Goal: Information Seeking & Learning: Learn about a topic

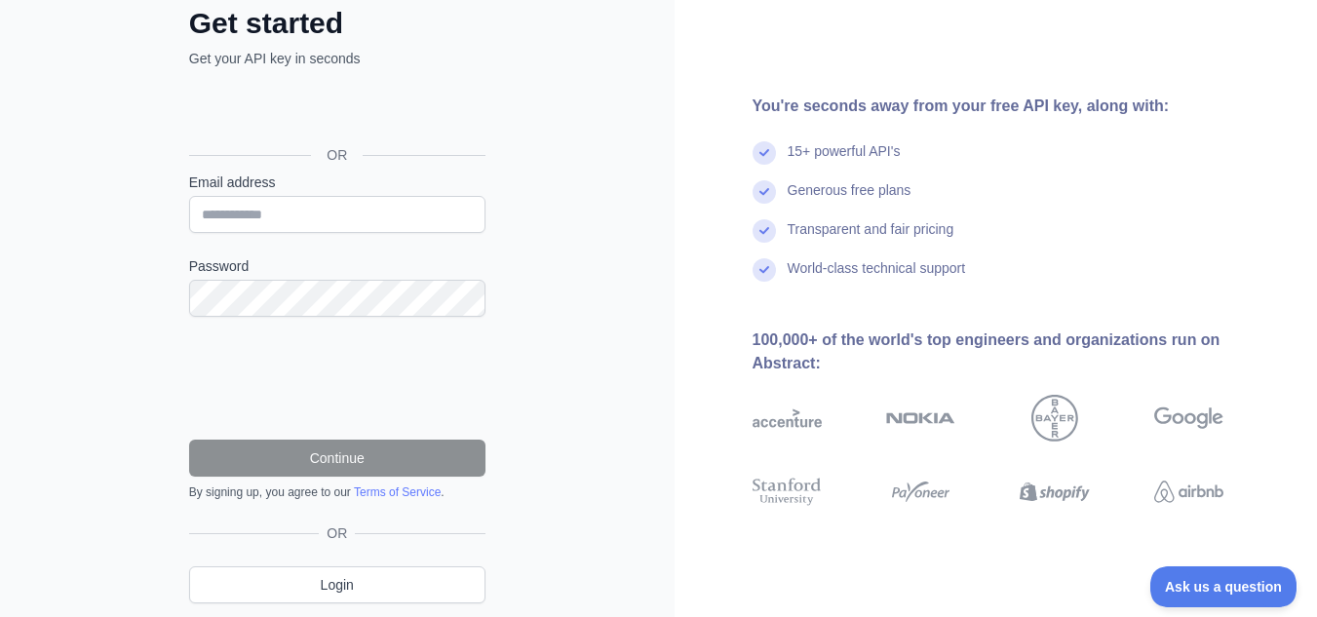
scroll to position [85, 0]
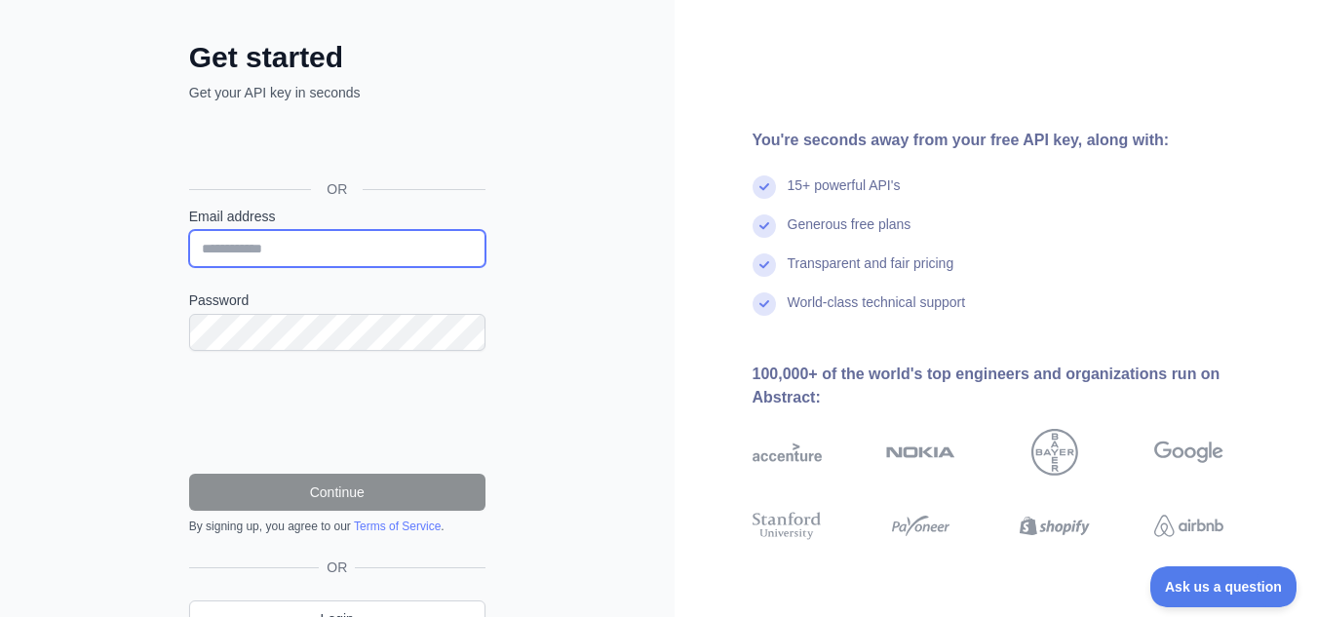
click at [316, 245] on input "Email address" at bounding box center [337, 248] width 296 height 37
drag, startPoint x: 362, startPoint y: 243, endPoint x: 204, endPoint y: 238, distance: 158.0
click at [184, 240] on div "**********" at bounding box center [337, 354] width 374 height 629
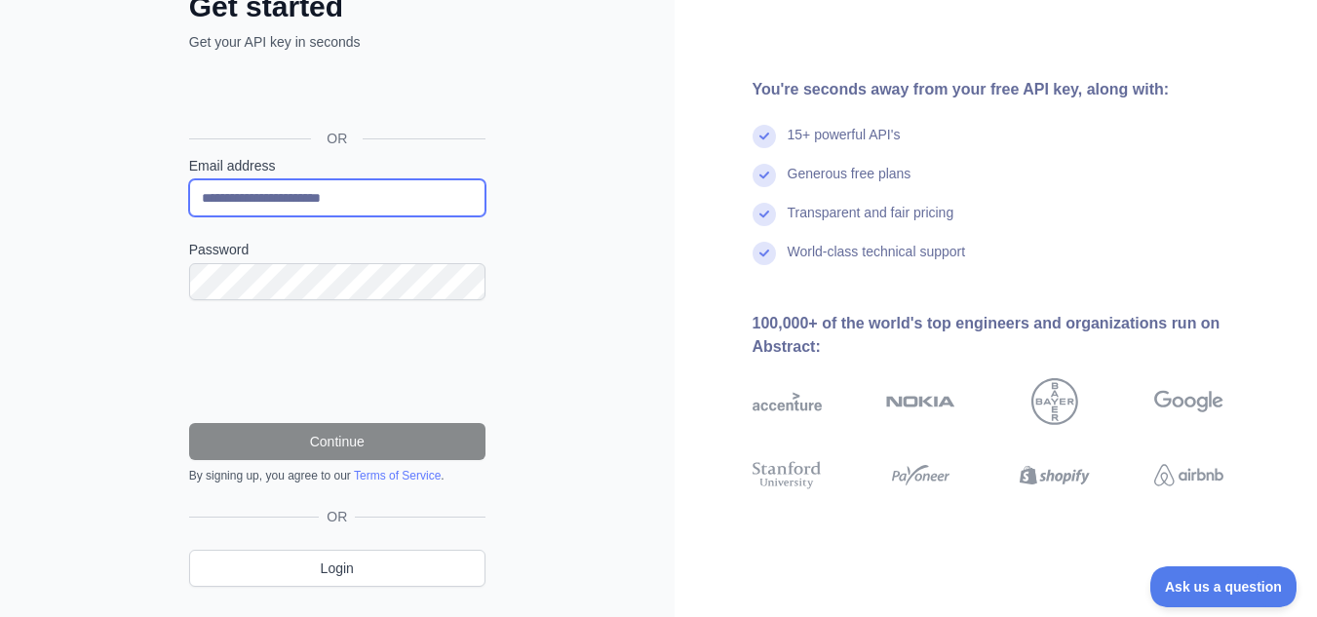
scroll to position [182, 0]
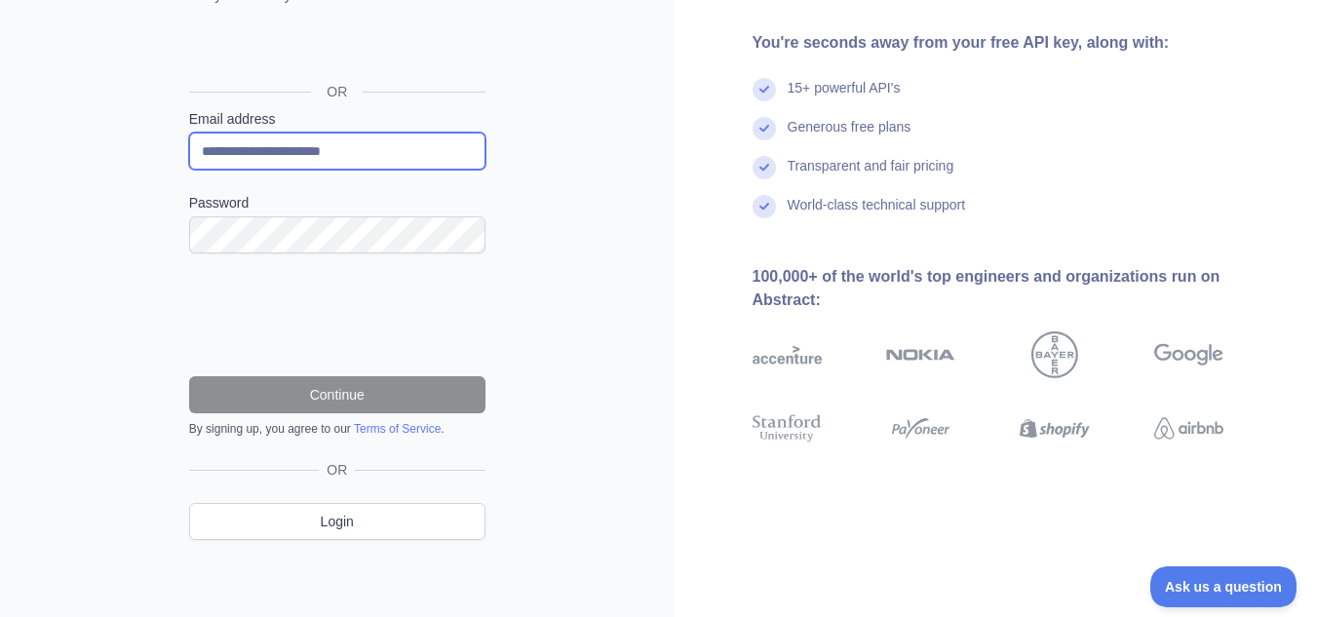
type input "**********"
click at [551, 171] on div "**********" at bounding box center [337, 218] width 675 height 801
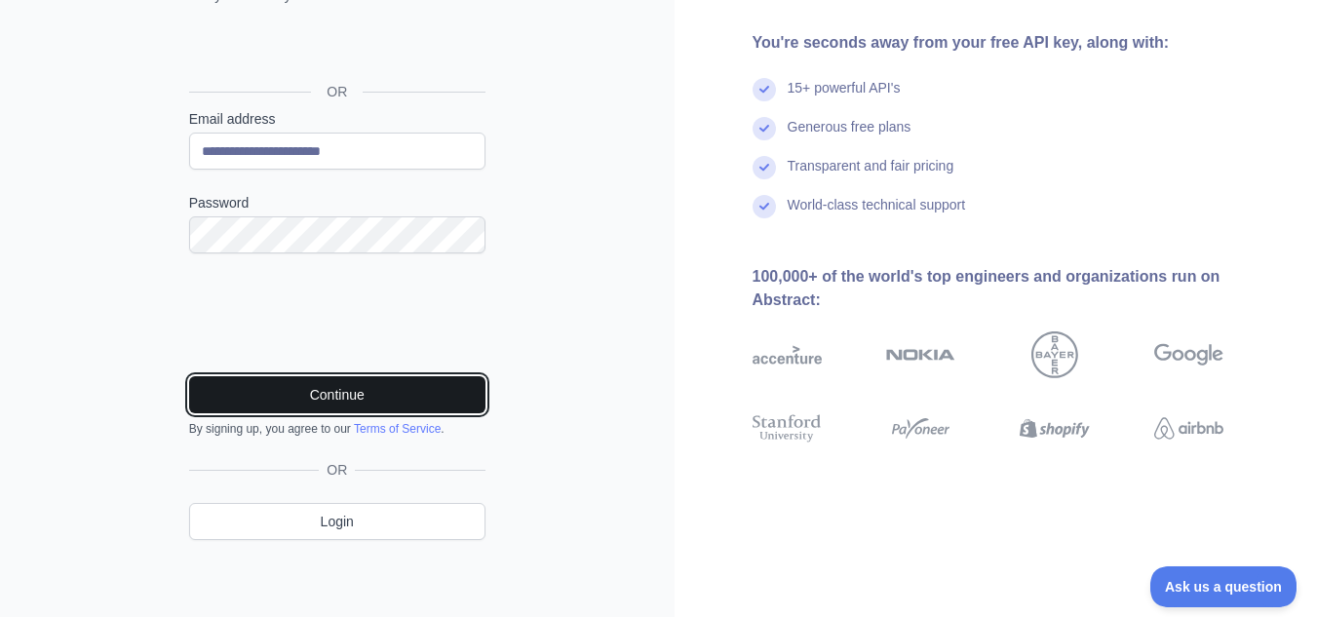
click at [339, 388] on button "Continue" at bounding box center [337, 394] width 296 height 37
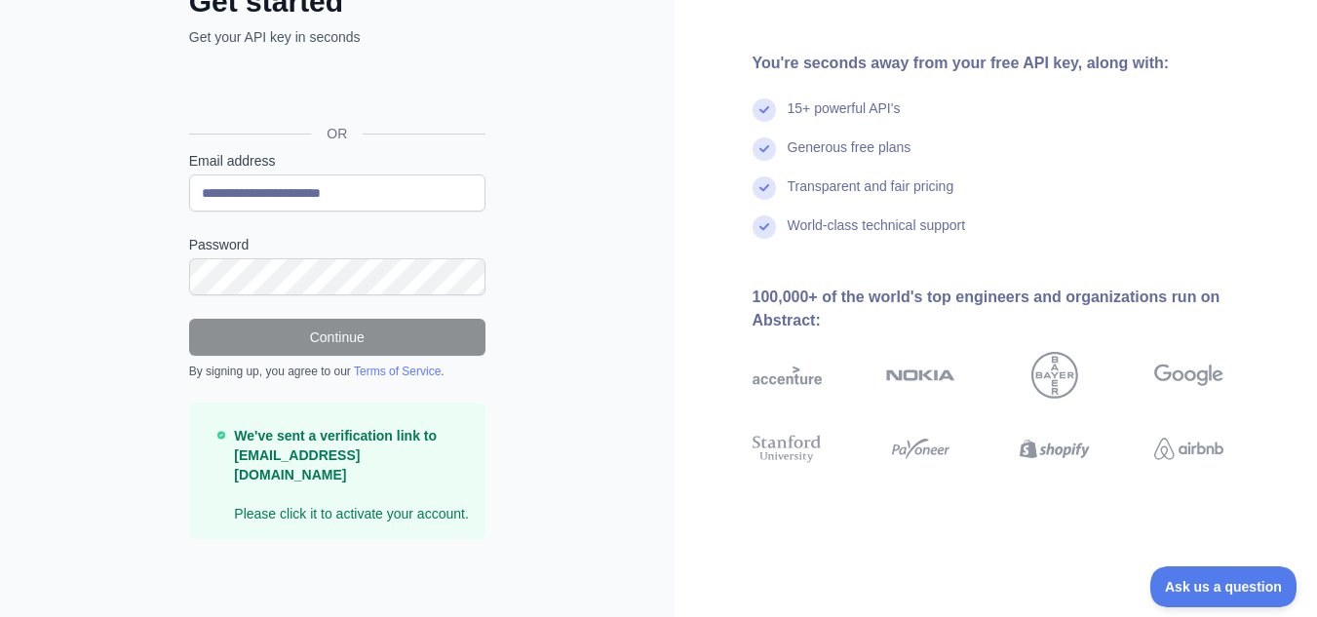
scroll to position [120, 0]
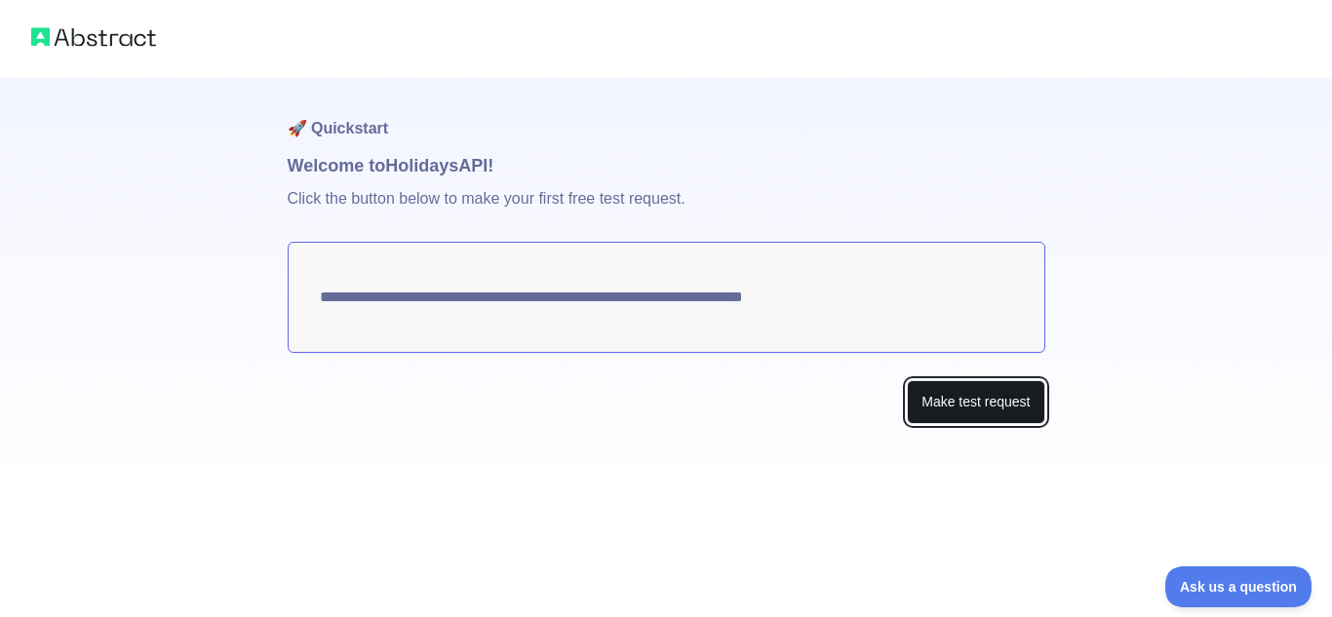
click at [989, 413] on button "Make test request" at bounding box center [975, 402] width 137 height 44
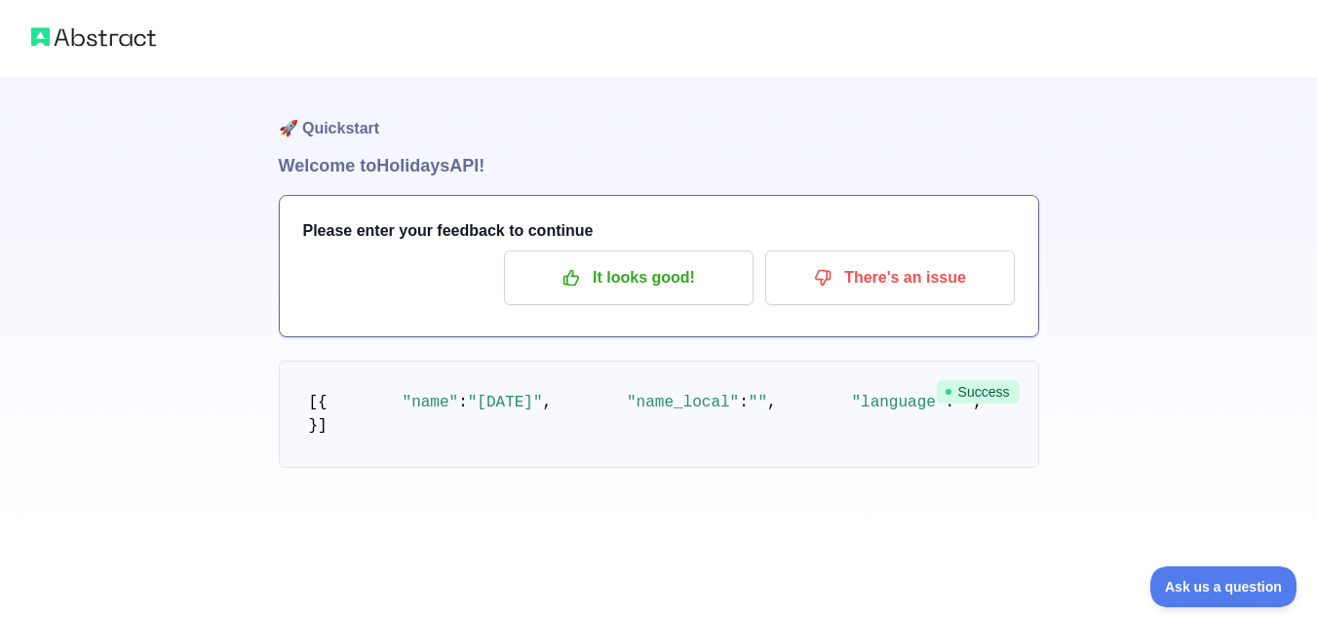
scroll to position [98, 0]
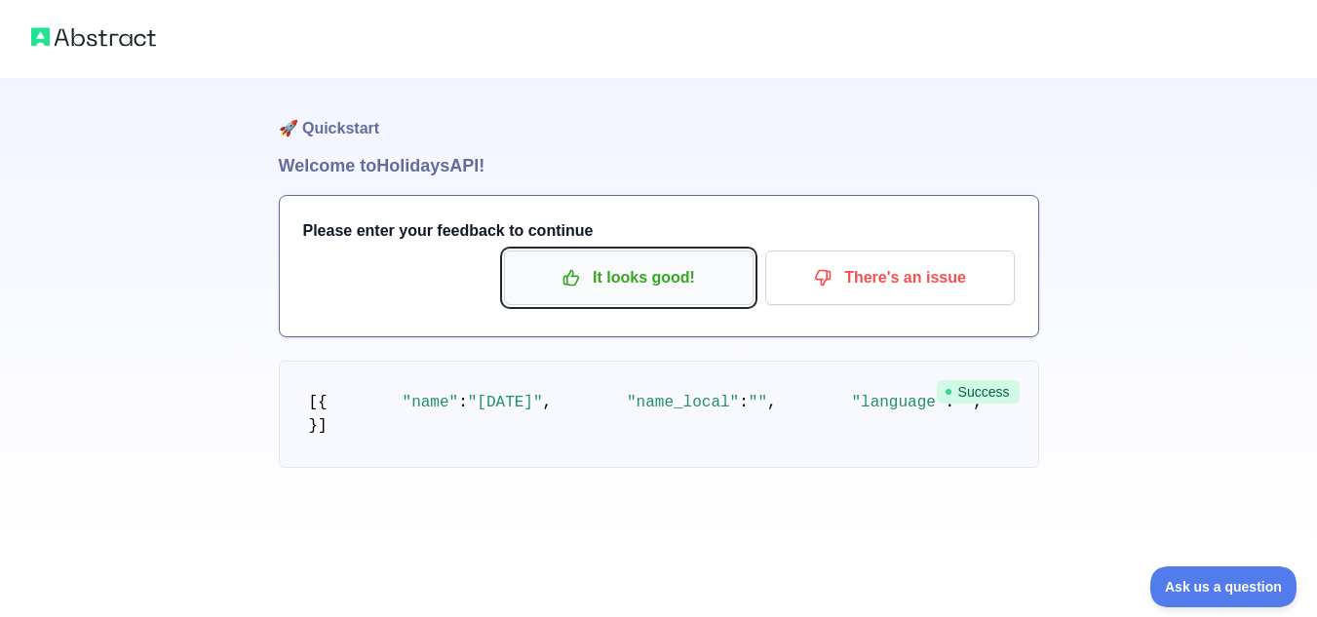
click at [601, 261] on p "It looks good!" at bounding box center [629, 277] width 220 height 33
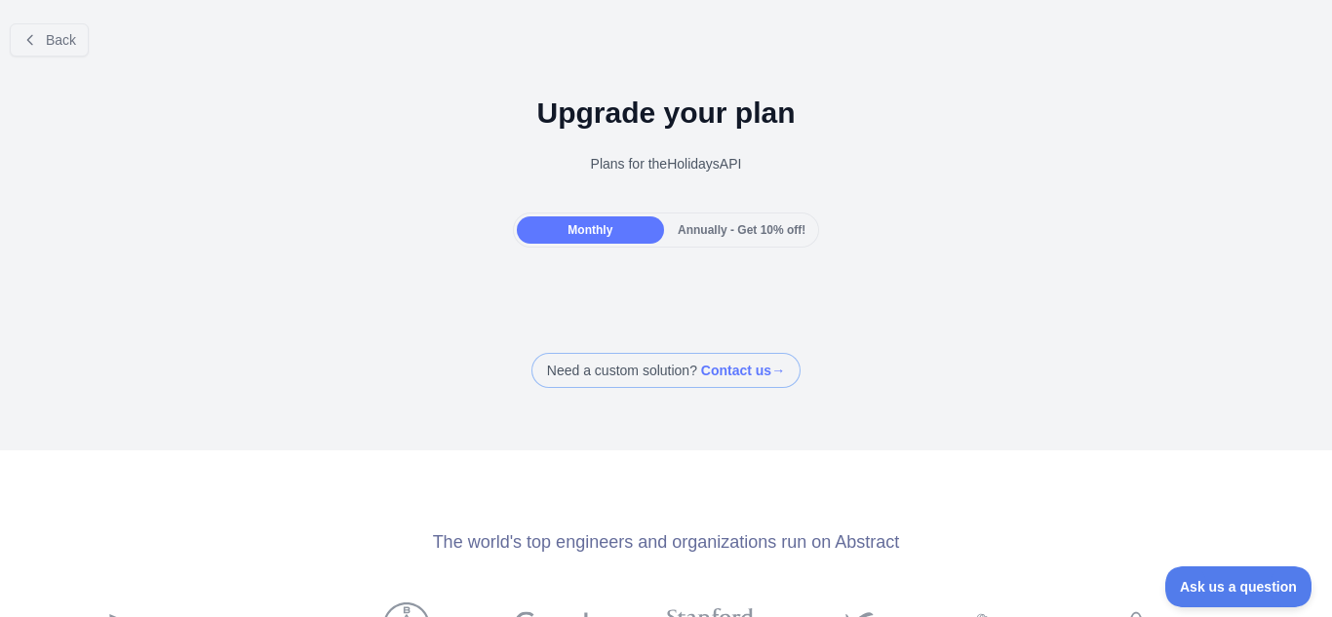
click at [651, 156] on div "Plans for the Holidays API" at bounding box center [666, 164] width 1301 height 20
click at [688, 169] on div "Plans for the Holidays API" at bounding box center [666, 164] width 1301 height 20
click at [756, 162] on div "Plans for the Holidays API" at bounding box center [666, 164] width 1301 height 20
click at [713, 229] on span "Annually - Get 10% off!" at bounding box center [742, 230] width 128 height 14
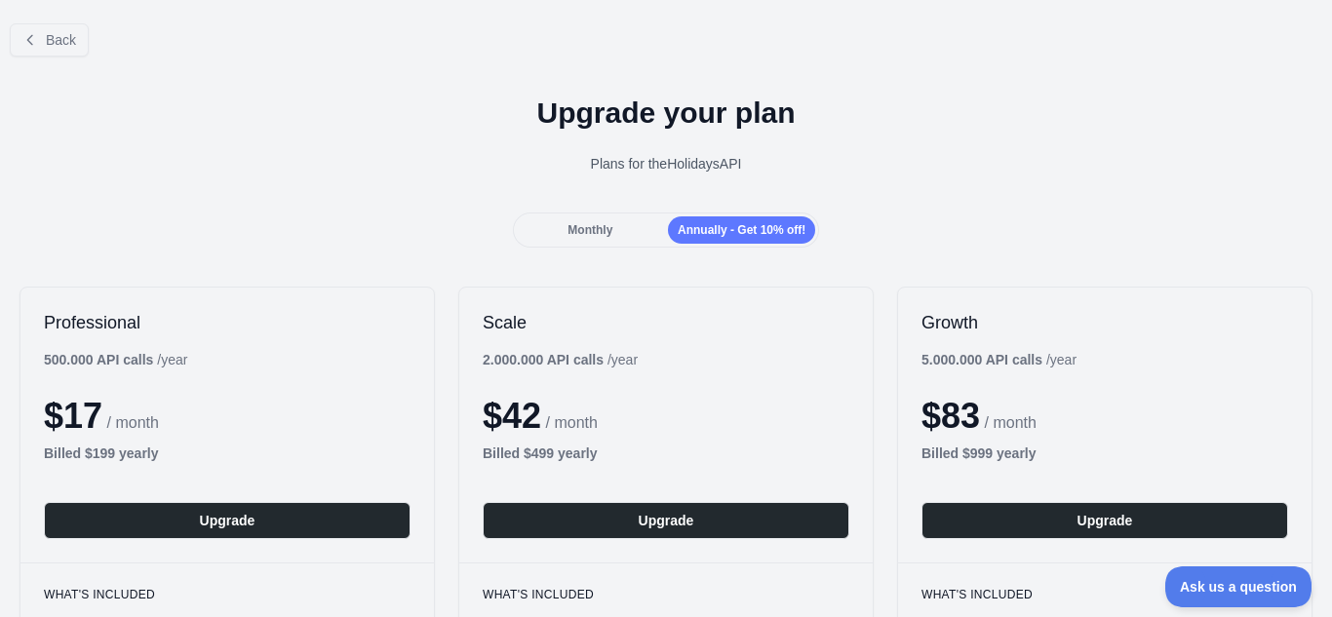
click at [585, 217] on div "Monthly" at bounding box center [590, 229] width 147 height 27
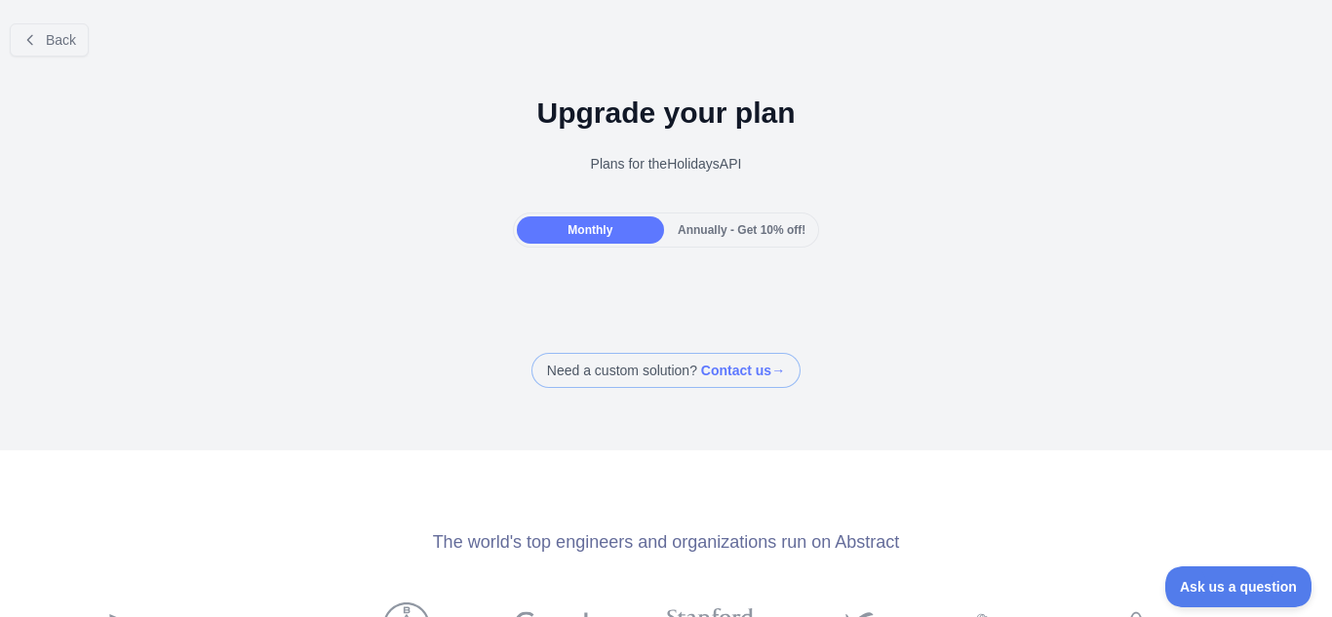
click at [759, 371] on span at bounding box center [665, 370] width 269 height 35
click at [1014, 536] on div "The world's top engineers and organizations run on Abstract" at bounding box center [666, 541] width 1332 height 27
click at [79, 50] on button "Back" at bounding box center [49, 39] width 79 height 33
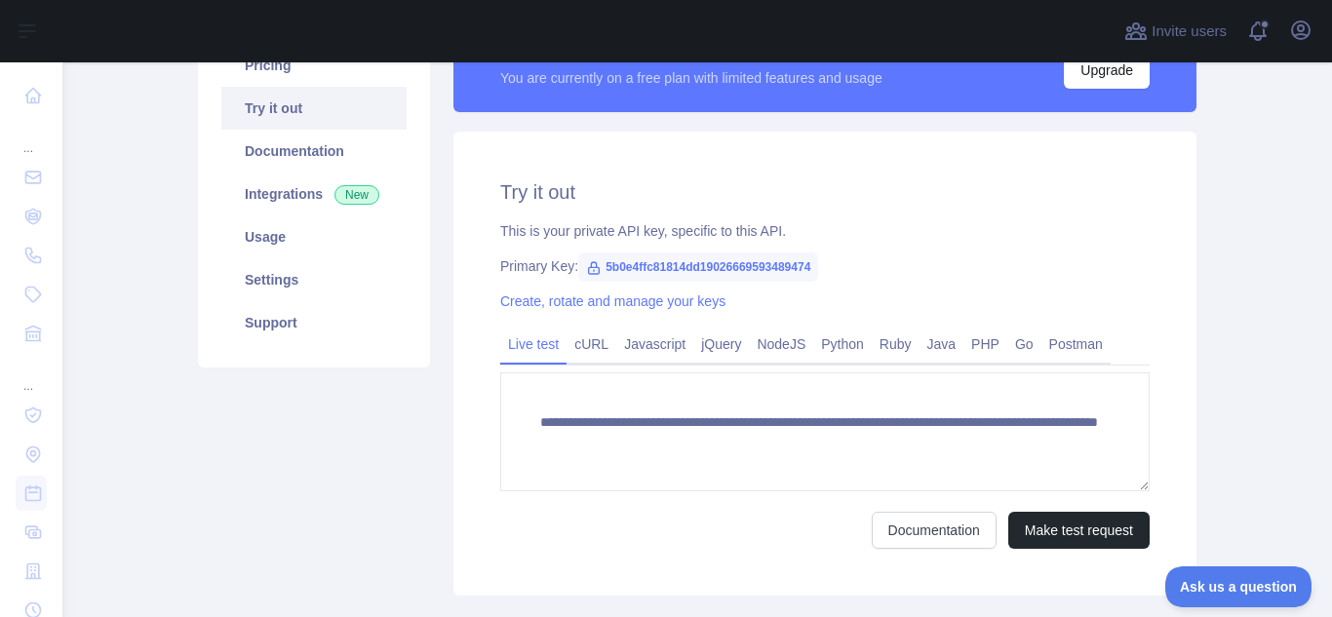
scroll to position [195, 0]
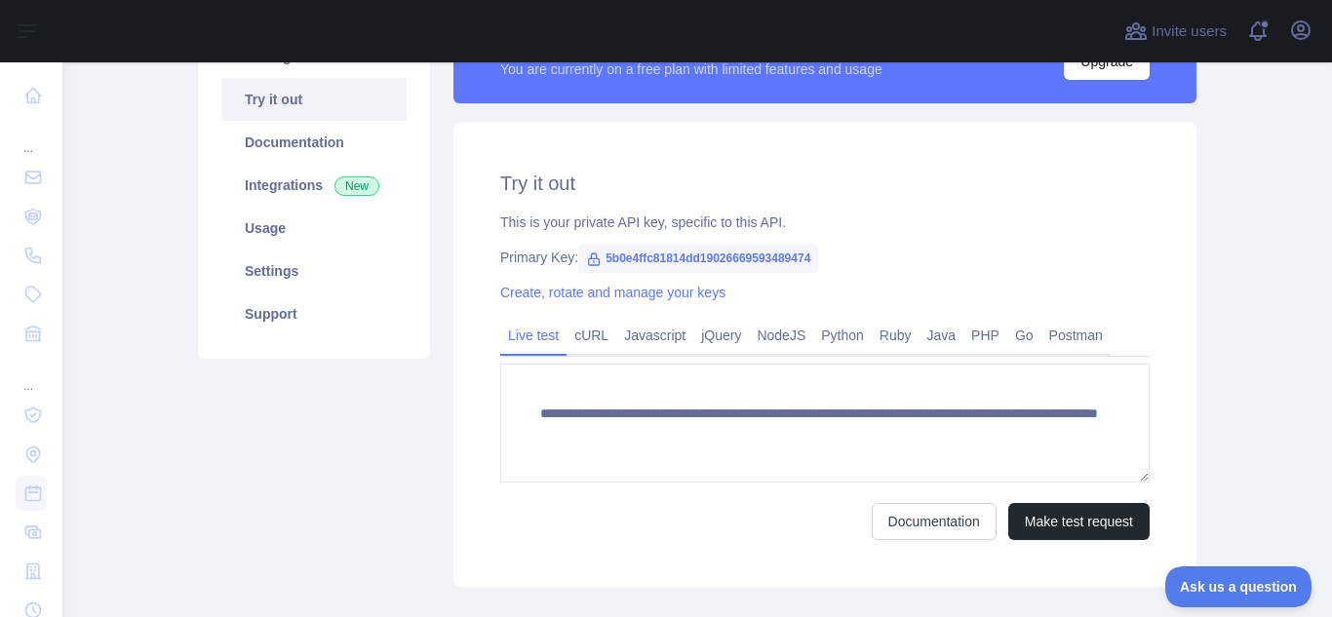
click at [695, 257] on span "5b0e4ffc81814dd19026669593489474" at bounding box center [698, 258] width 240 height 29
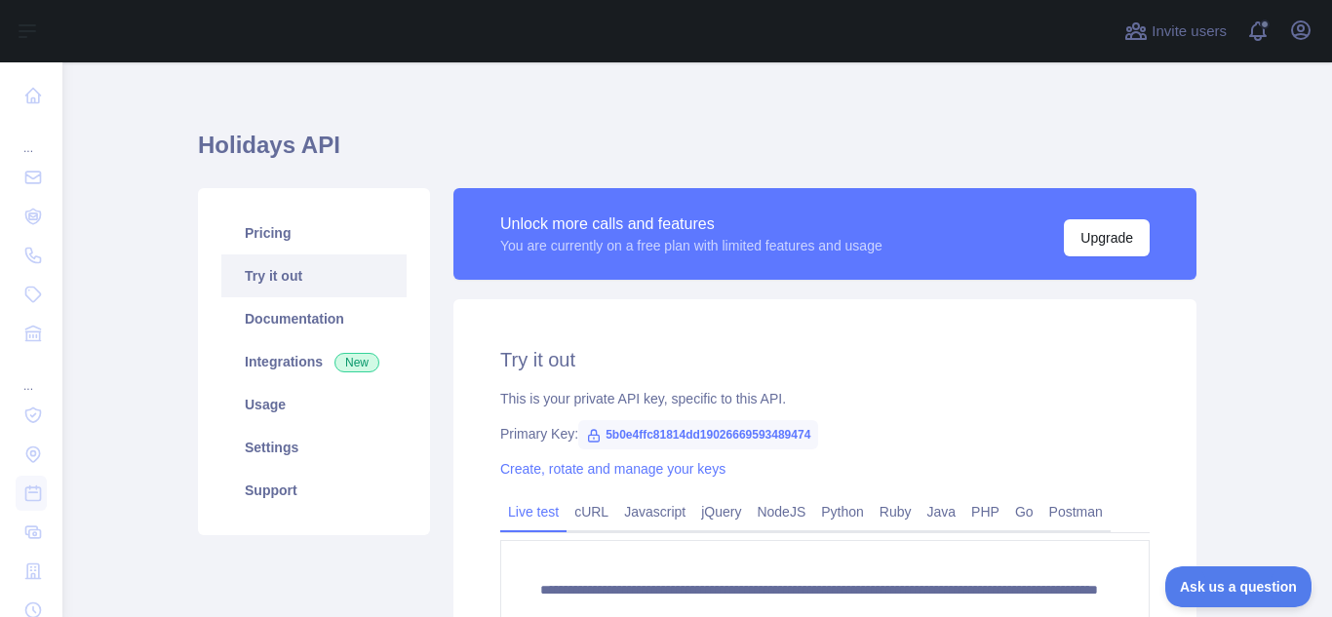
scroll to position [0, 0]
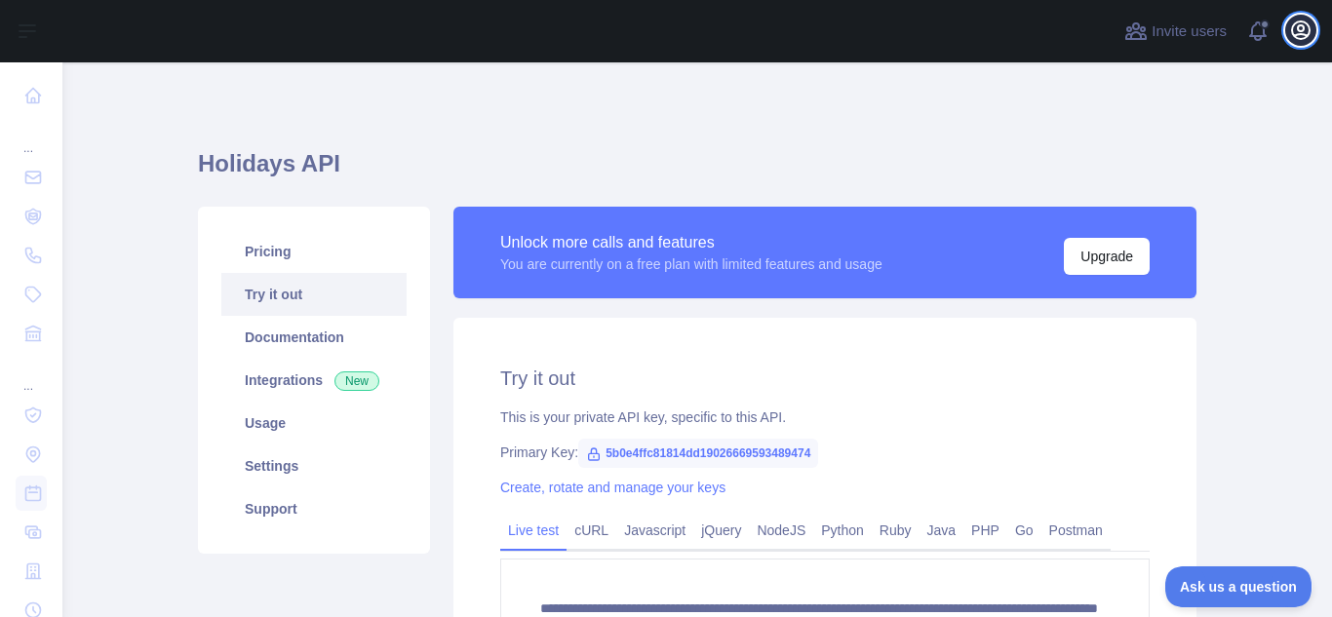
click at [1312, 37] on button "Open user menu" at bounding box center [1300, 30] width 31 height 31
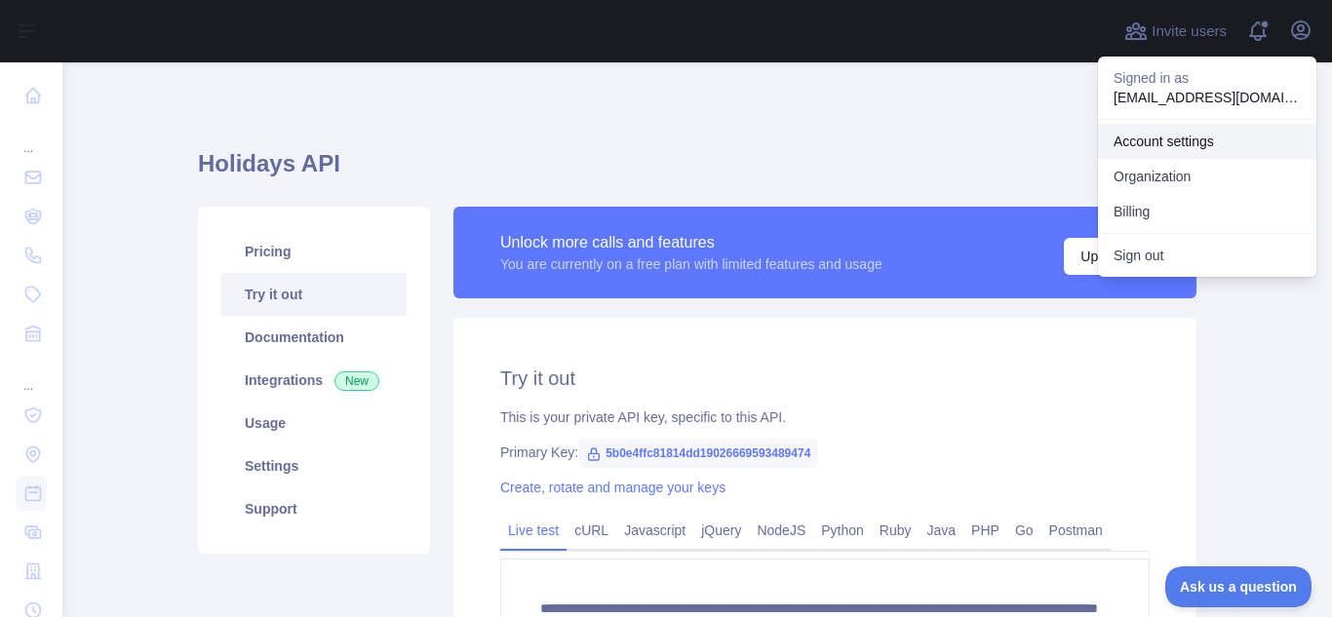
click at [1149, 147] on link "Account settings" at bounding box center [1207, 141] width 218 height 35
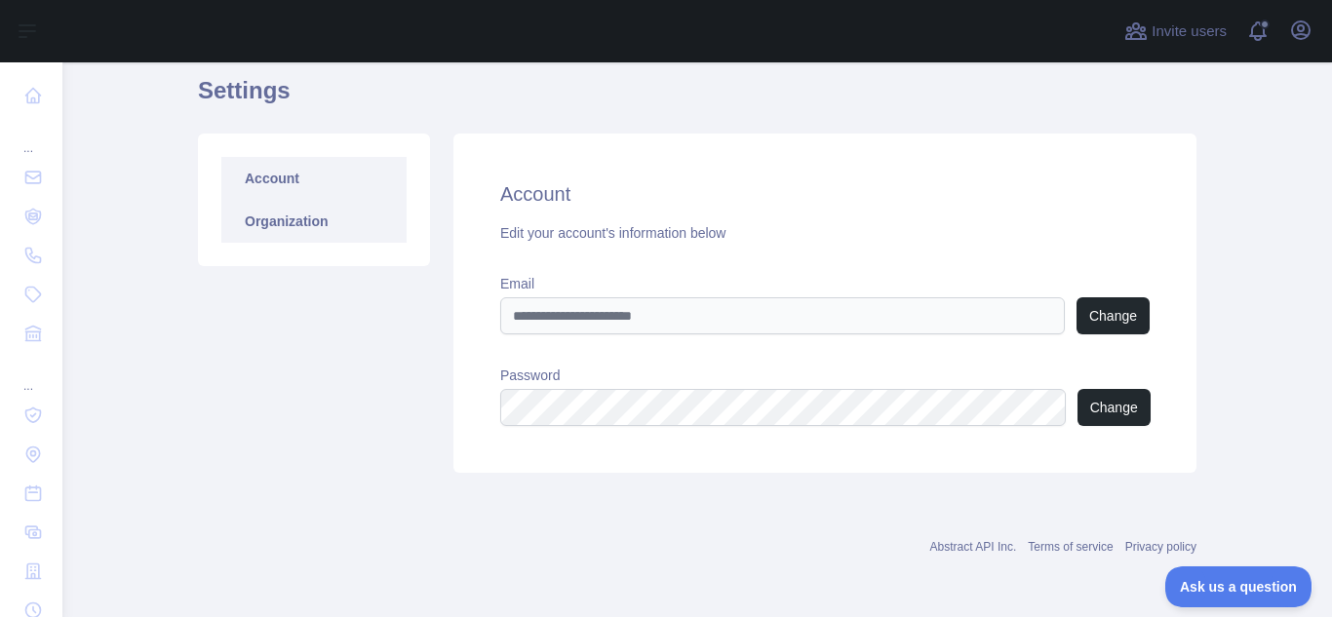
click at [369, 211] on link "Organization" at bounding box center [313, 221] width 185 height 43
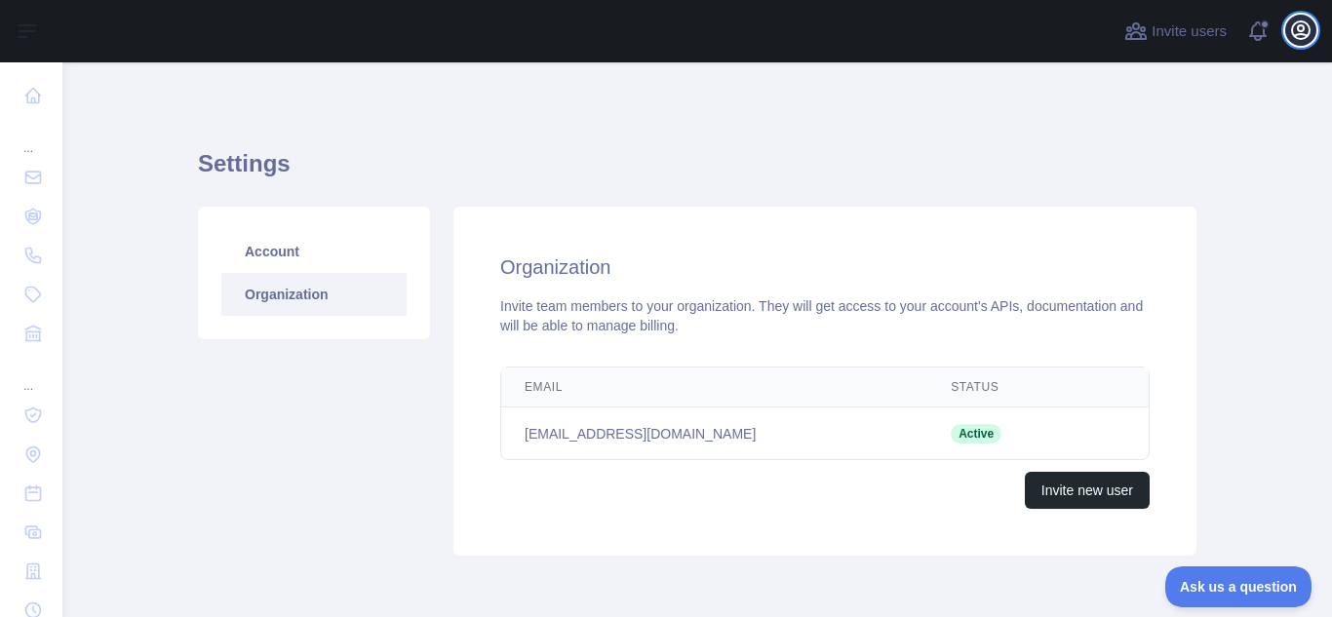
click at [1301, 33] on icon "button" at bounding box center [1301, 30] width 18 height 18
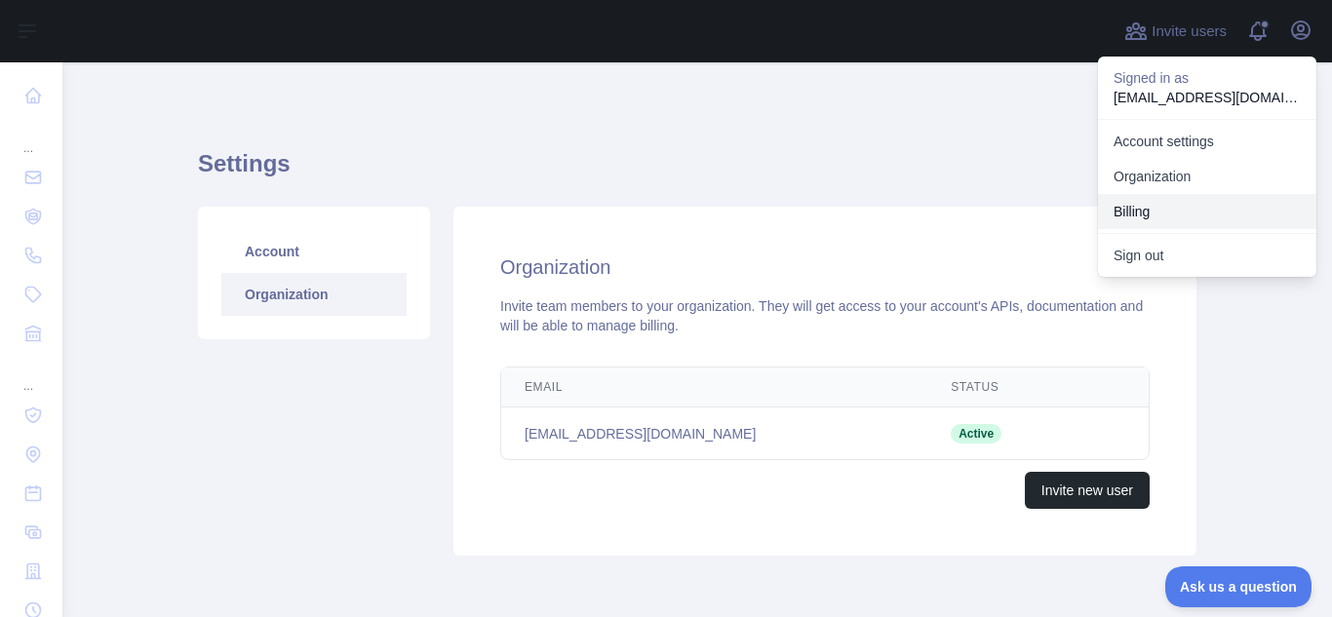
click at [1192, 205] on button "Billing" at bounding box center [1207, 211] width 218 height 35
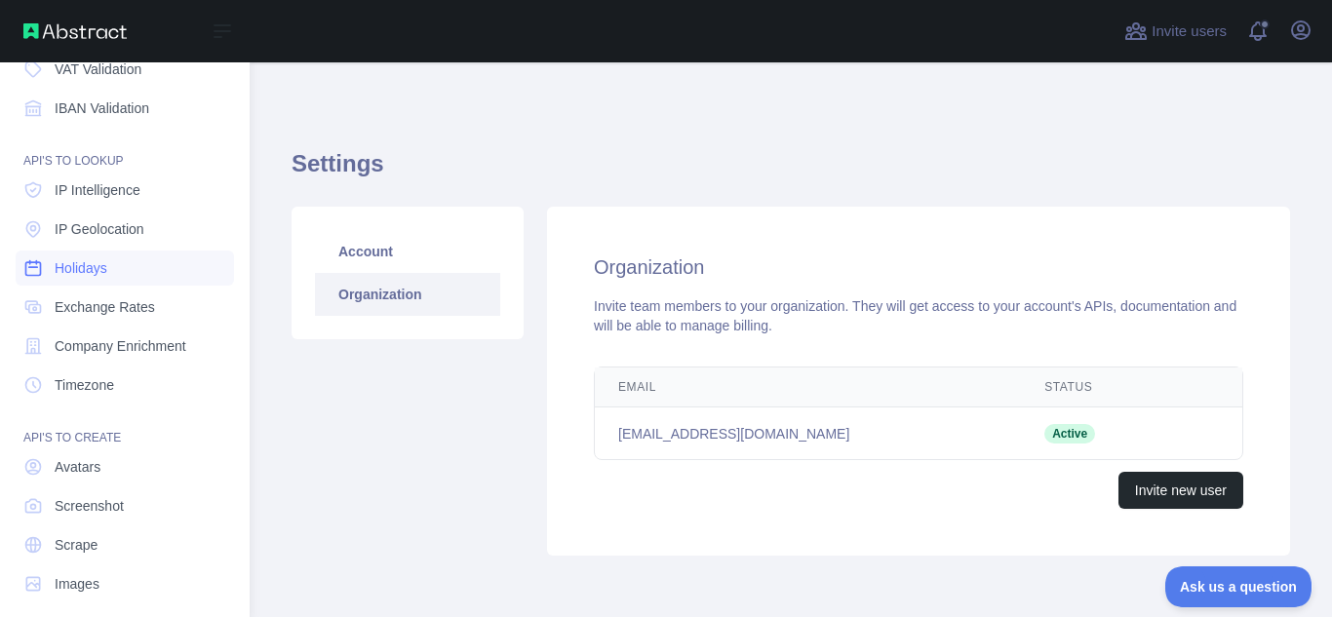
scroll to position [241, 0]
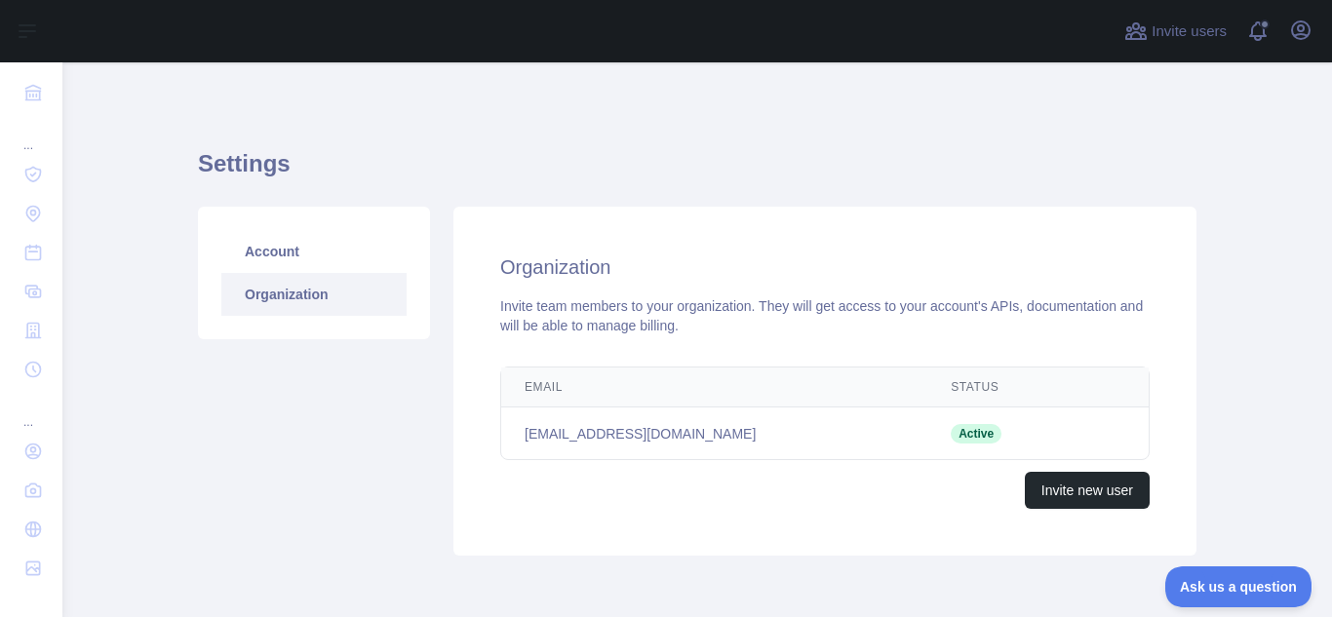
click at [347, 431] on div "Account Organization" at bounding box center [313, 381] width 255 height 349
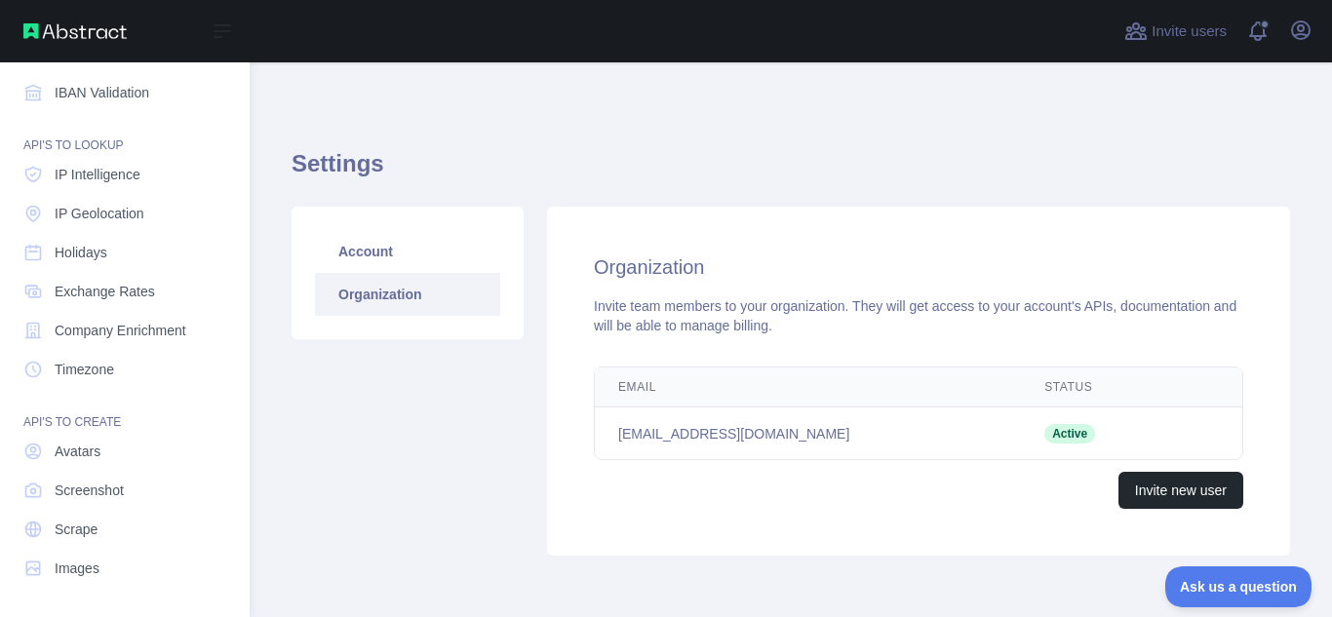
click at [35, 30] on img at bounding box center [74, 31] width 103 height 16
click at [120, 261] on link "Holidays" at bounding box center [125, 252] width 218 height 35
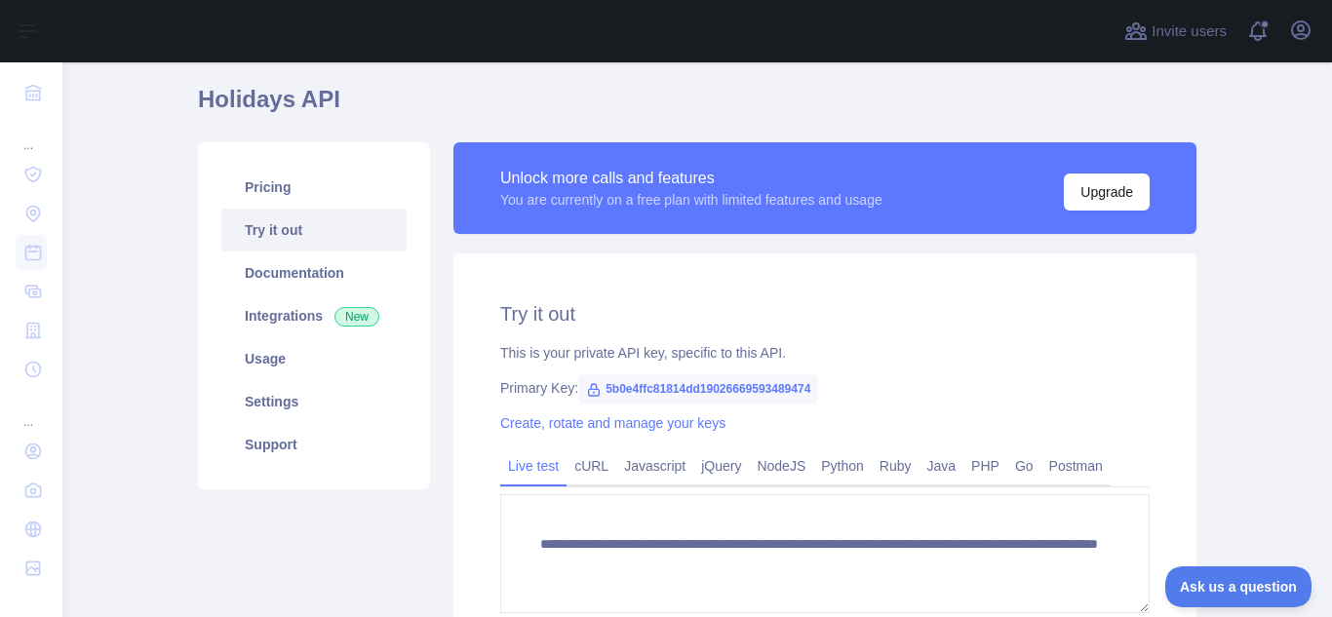
scroll to position [98, 0]
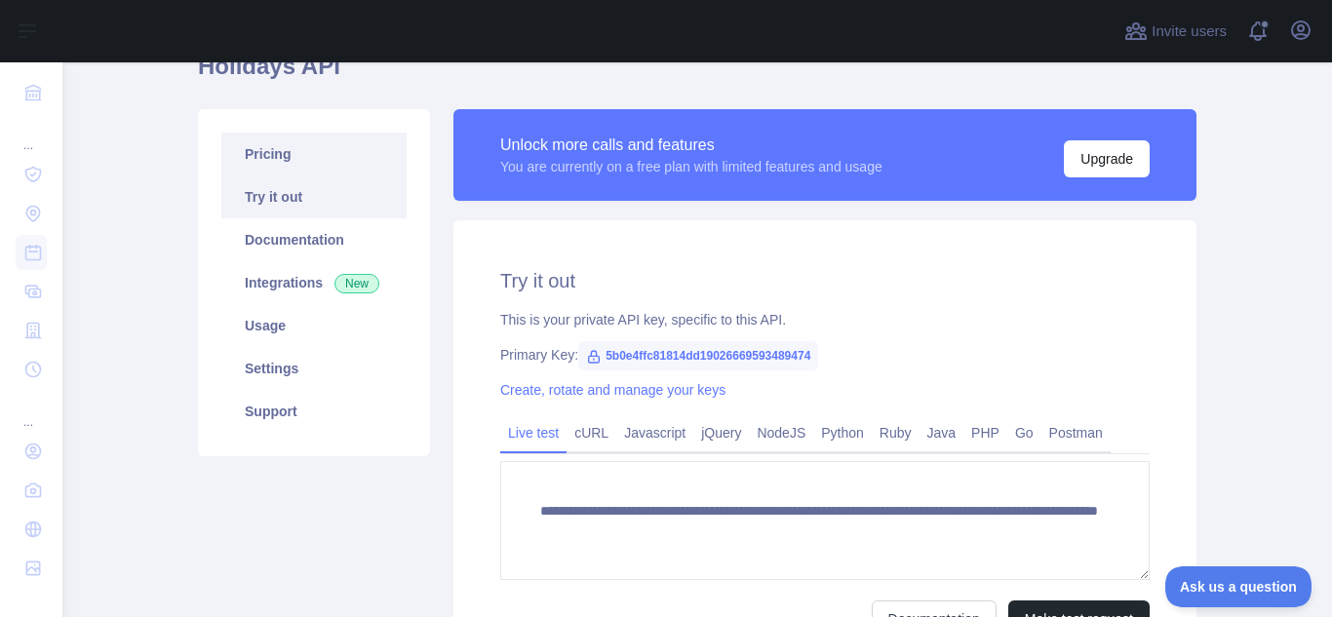
click at [294, 148] on link "Pricing" at bounding box center [313, 154] width 185 height 43
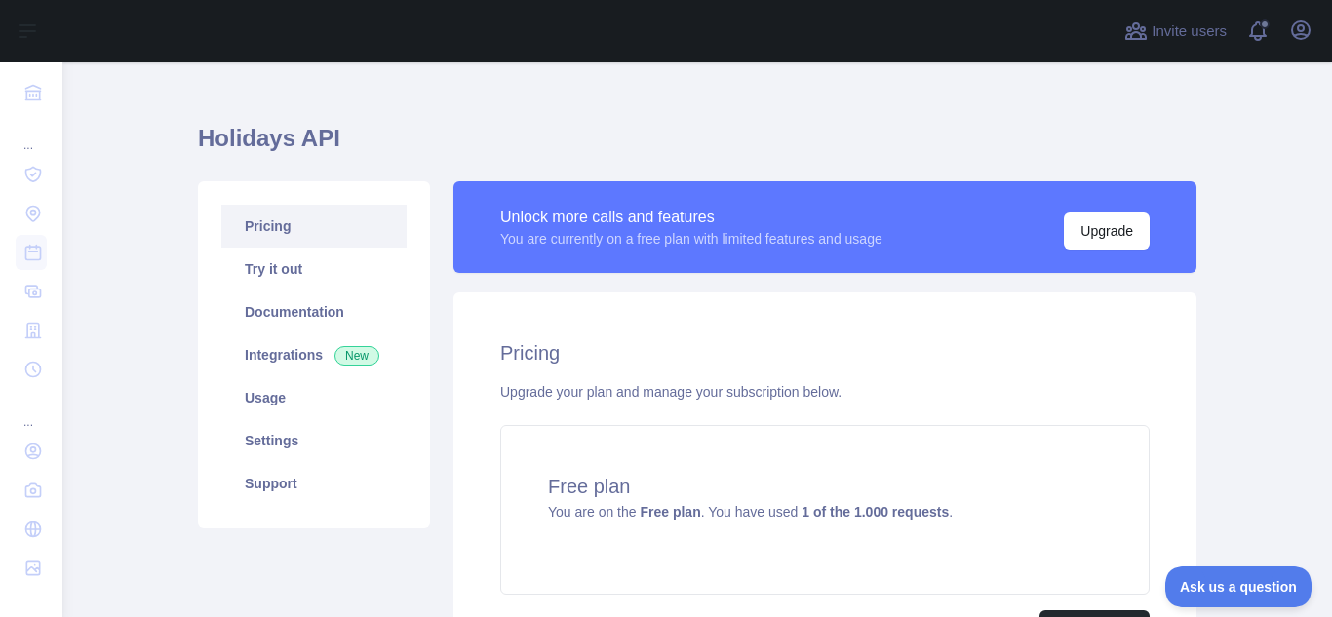
scroll to position [98, 0]
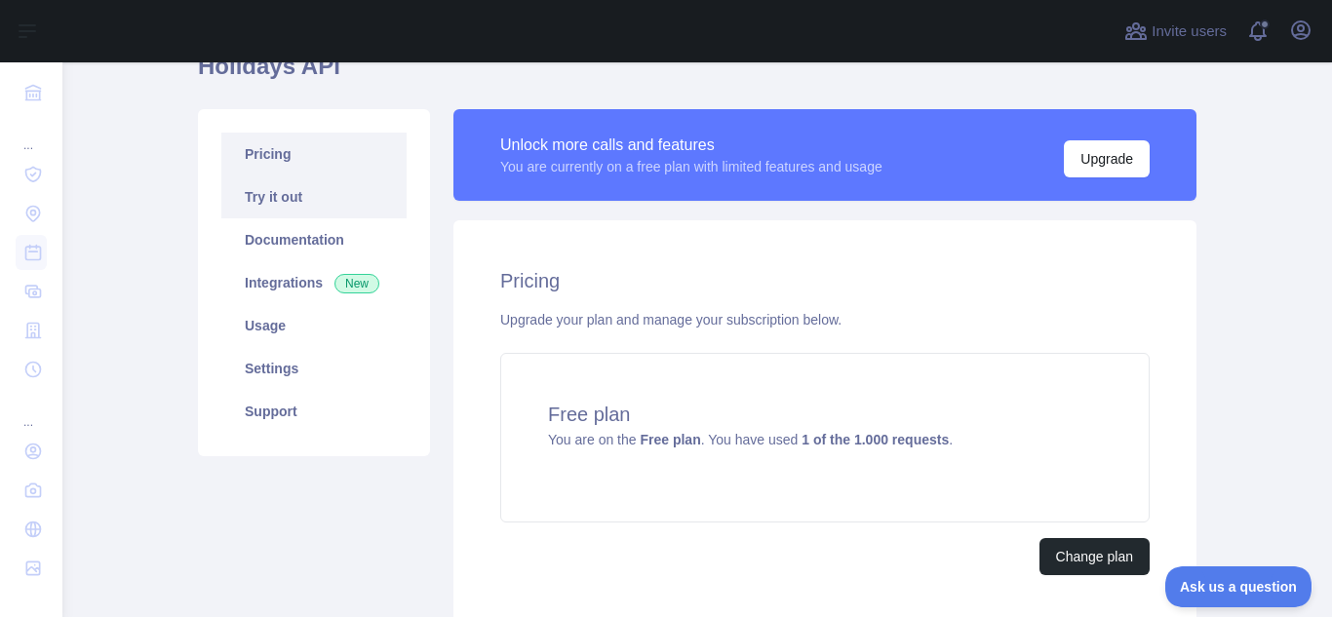
click at [308, 199] on link "Try it out" at bounding box center [313, 197] width 185 height 43
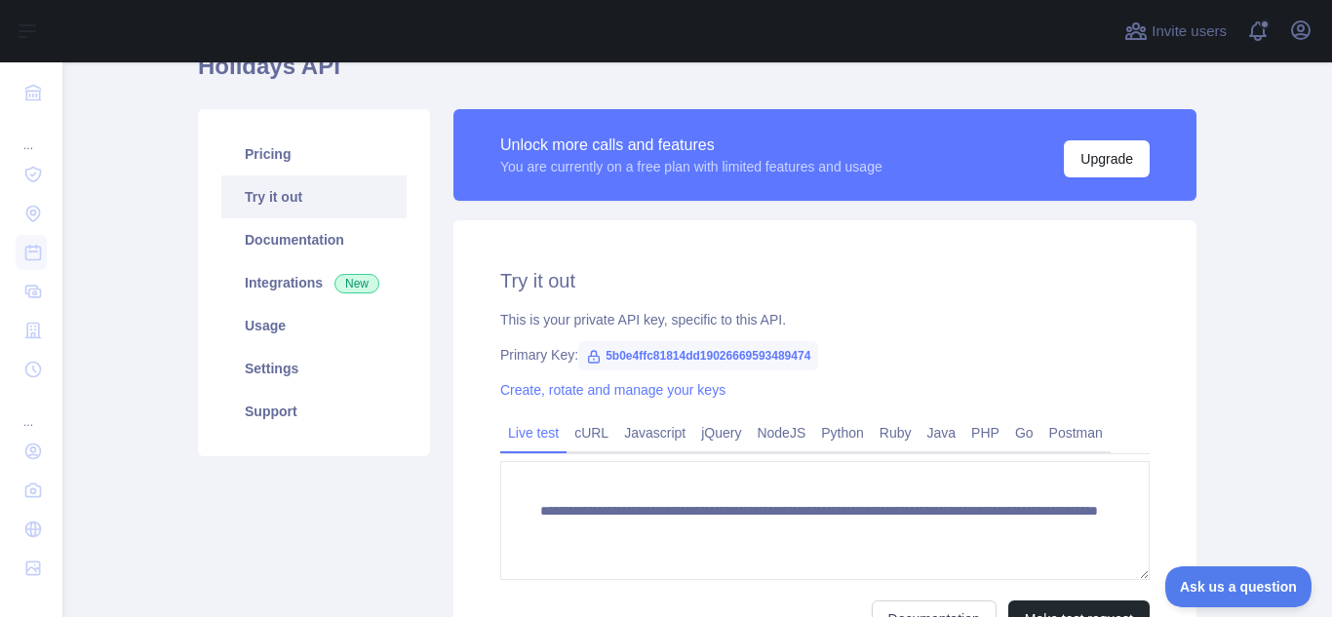
click at [618, 356] on span "5b0e4ffc81814dd19026669593489474" at bounding box center [698, 355] width 240 height 29
copy span "5b0e4ffc81814dd19026669593489474"
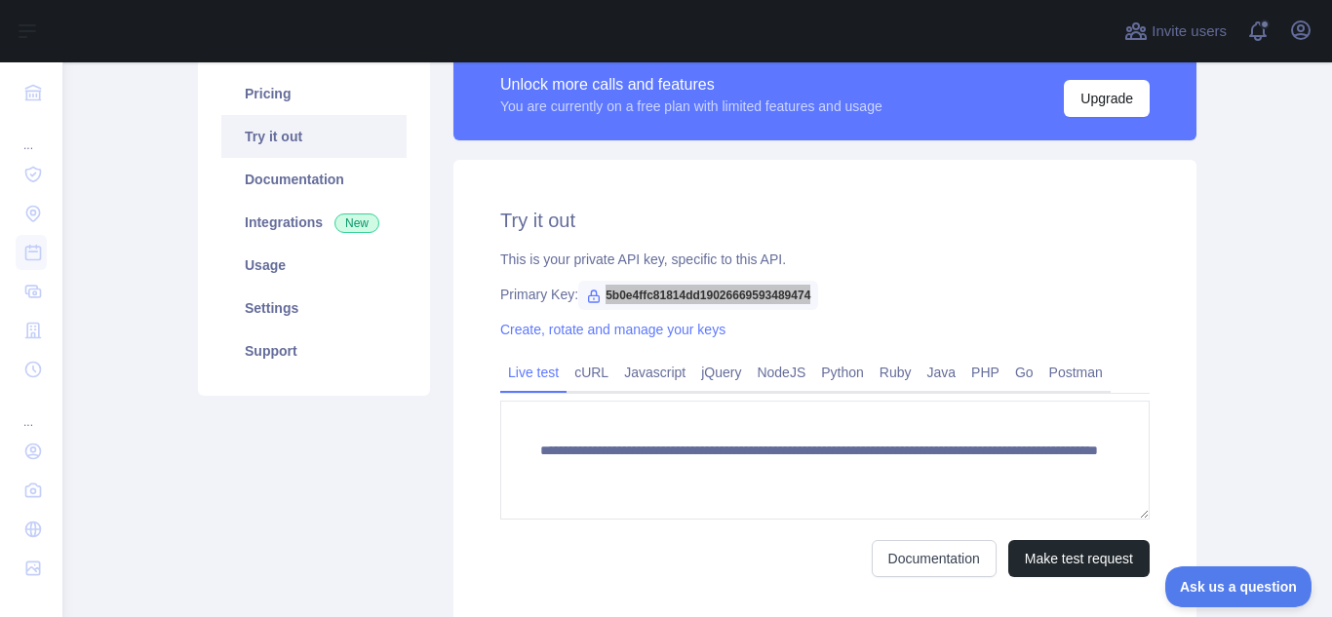
scroll to position [114, 0]
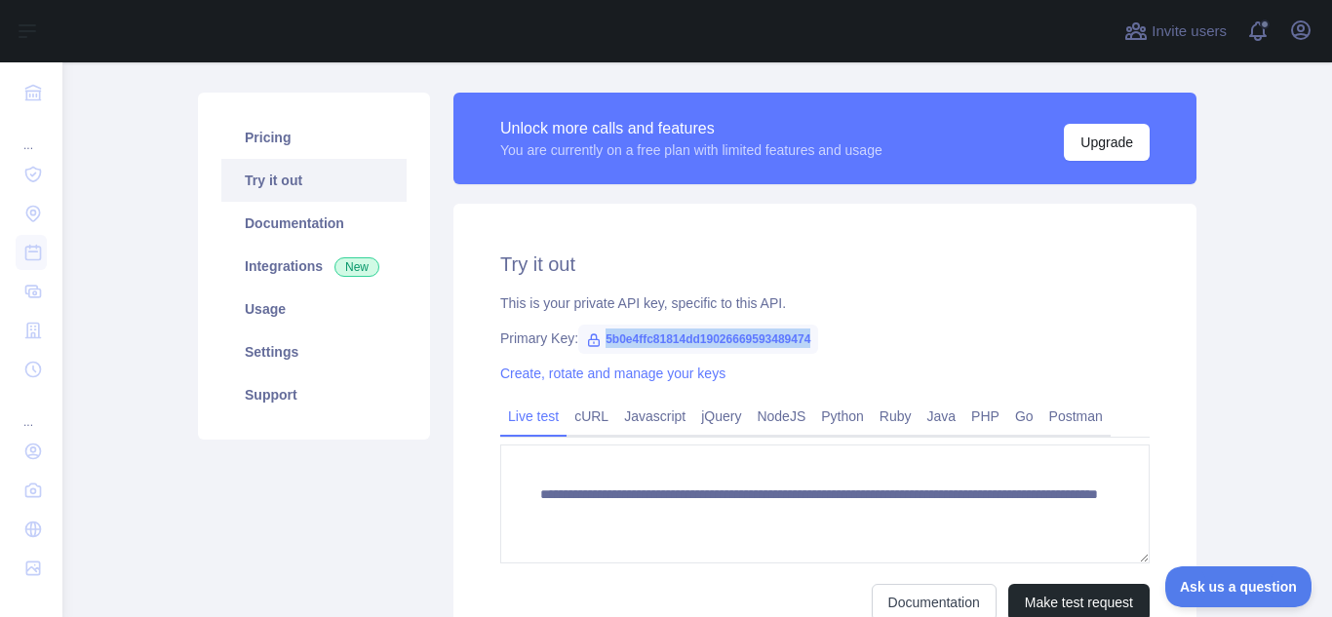
click at [924, 317] on div "**********" at bounding box center [824, 436] width 743 height 464
click at [586, 343] on icon at bounding box center [594, 341] width 16 height 16
click at [526, 343] on div "Primary Key: 5b0e4ffc81814dd19026669593489474" at bounding box center [824, 339] width 649 height 20
click at [881, 320] on div "**********" at bounding box center [824, 436] width 743 height 464
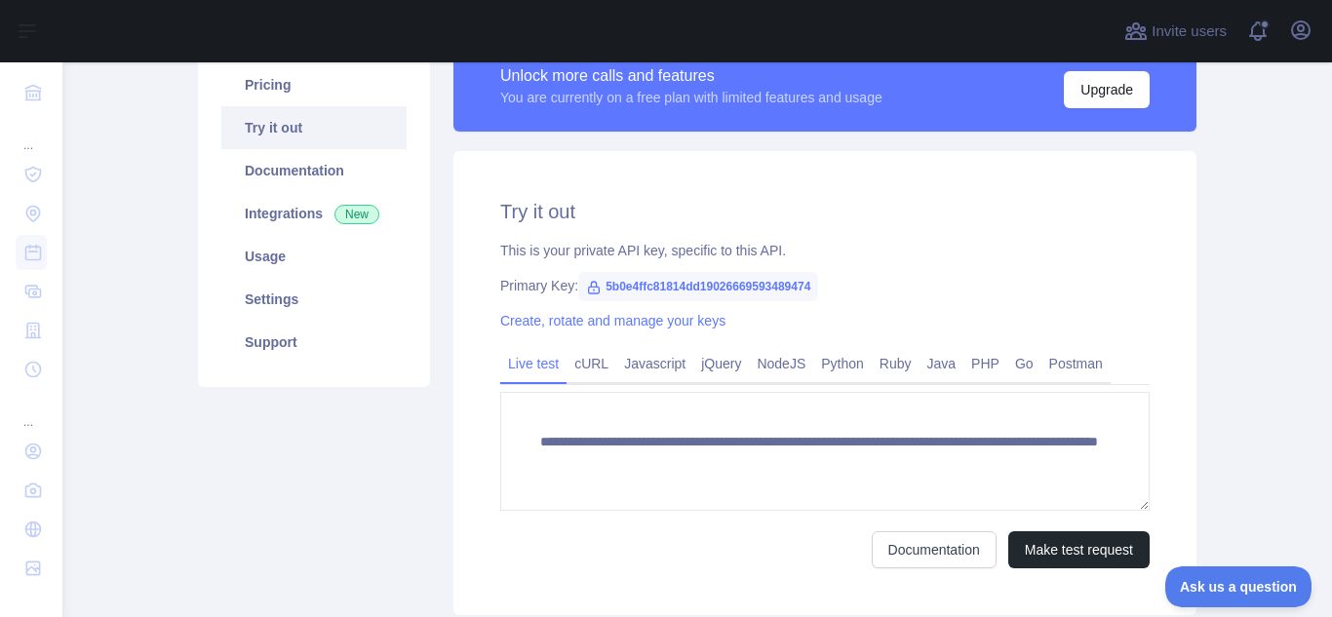
scroll to position [212, 0]
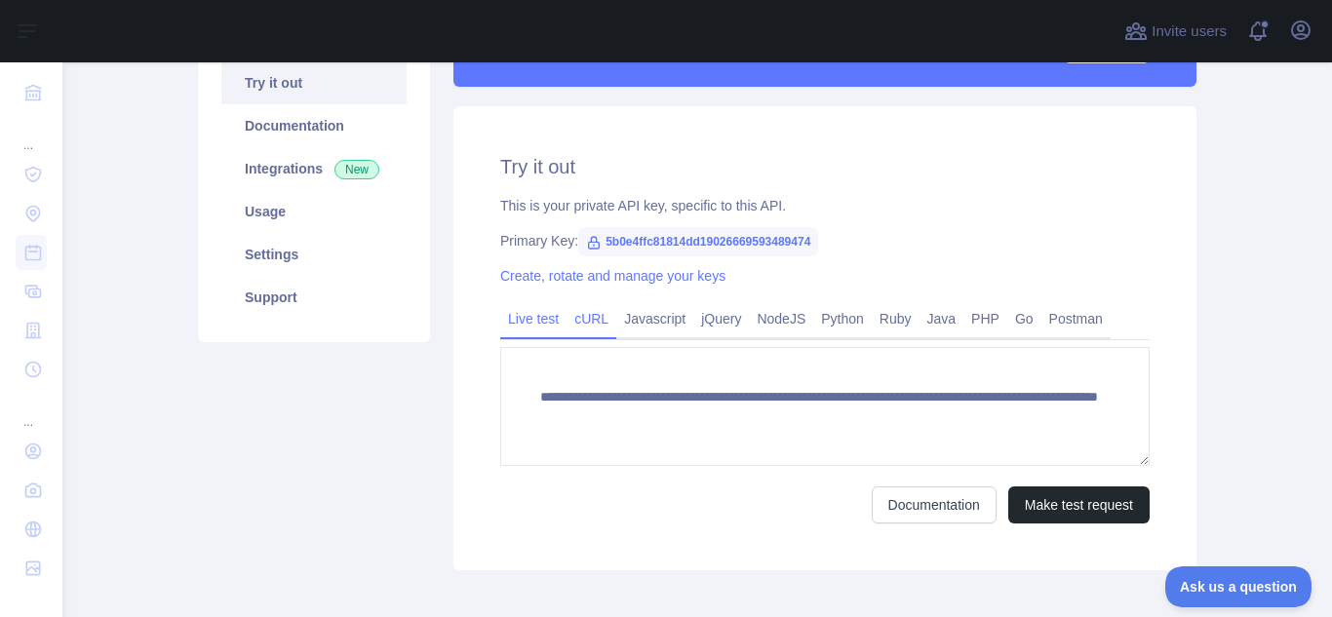
click at [589, 324] on link "cURL" at bounding box center [592, 318] width 50 height 31
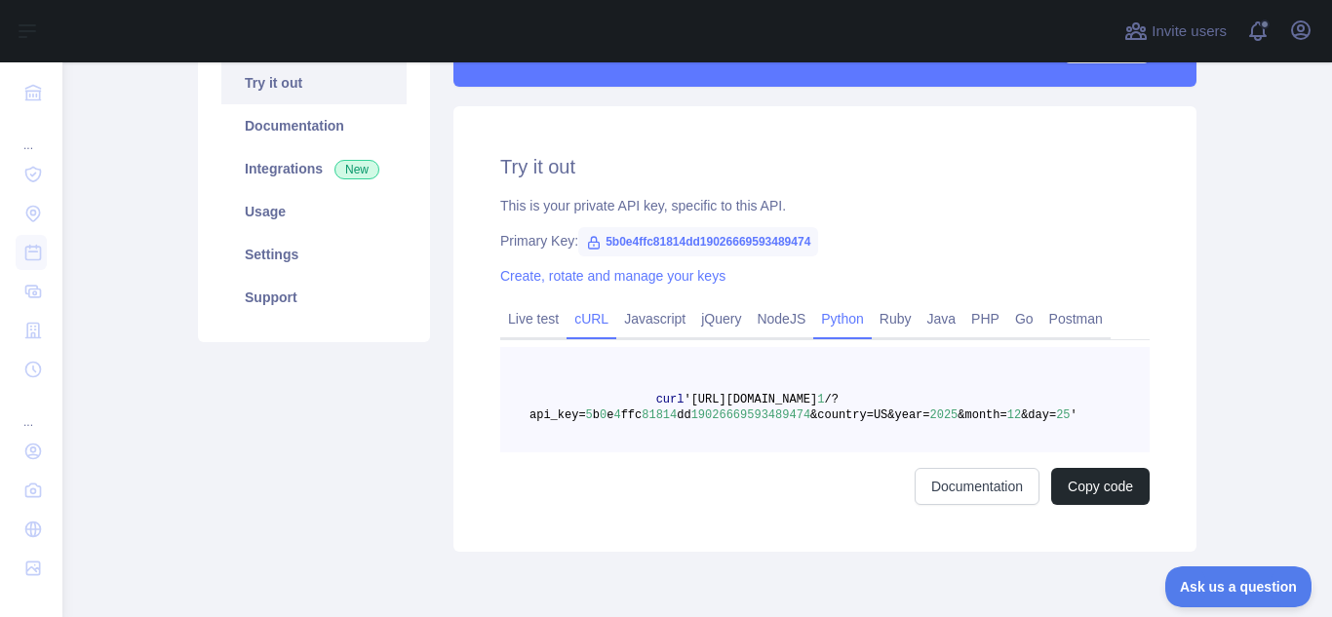
click at [844, 325] on link "Python" at bounding box center [842, 318] width 59 height 31
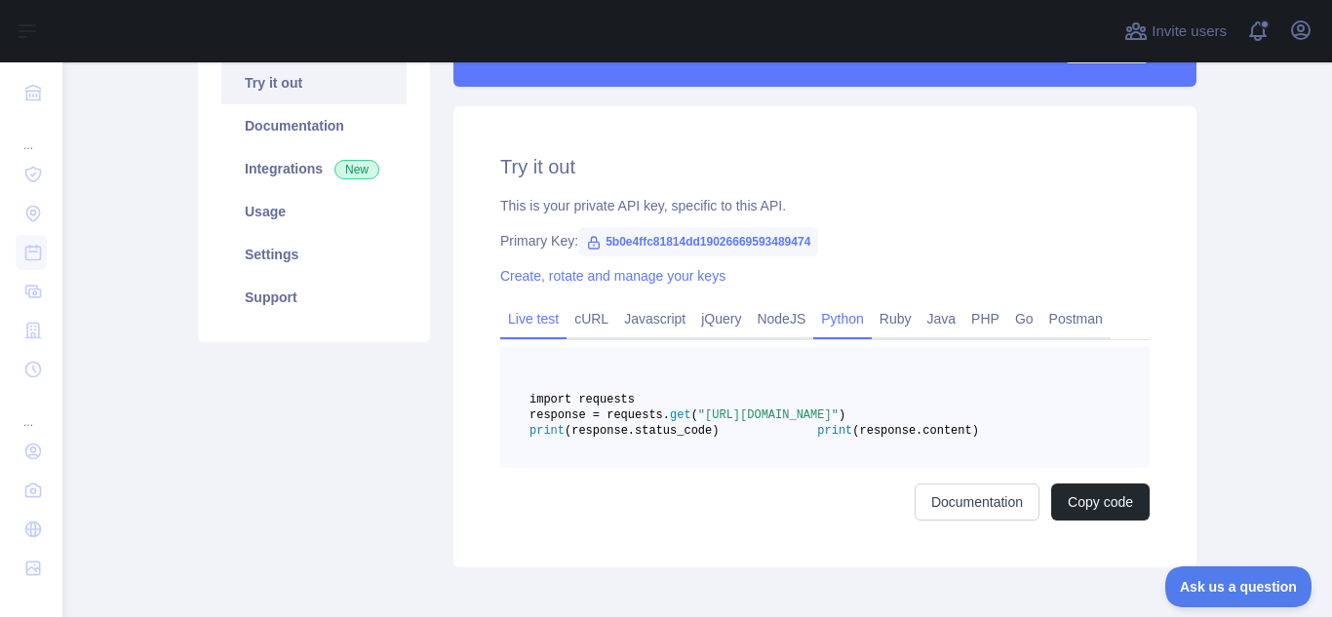
click at [543, 315] on link "Live test" at bounding box center [533, 318] width 66 height 31
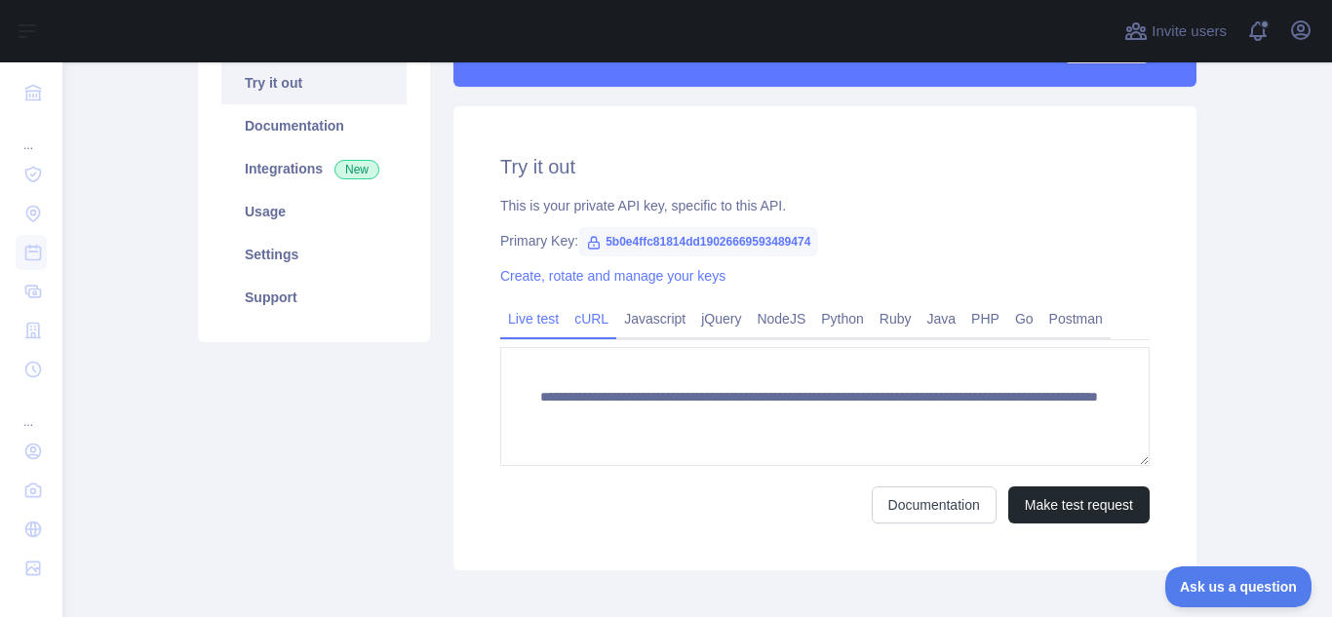
click at [599, 320] on link "cURL" at bounding box center [592, 318] width 50 height 31
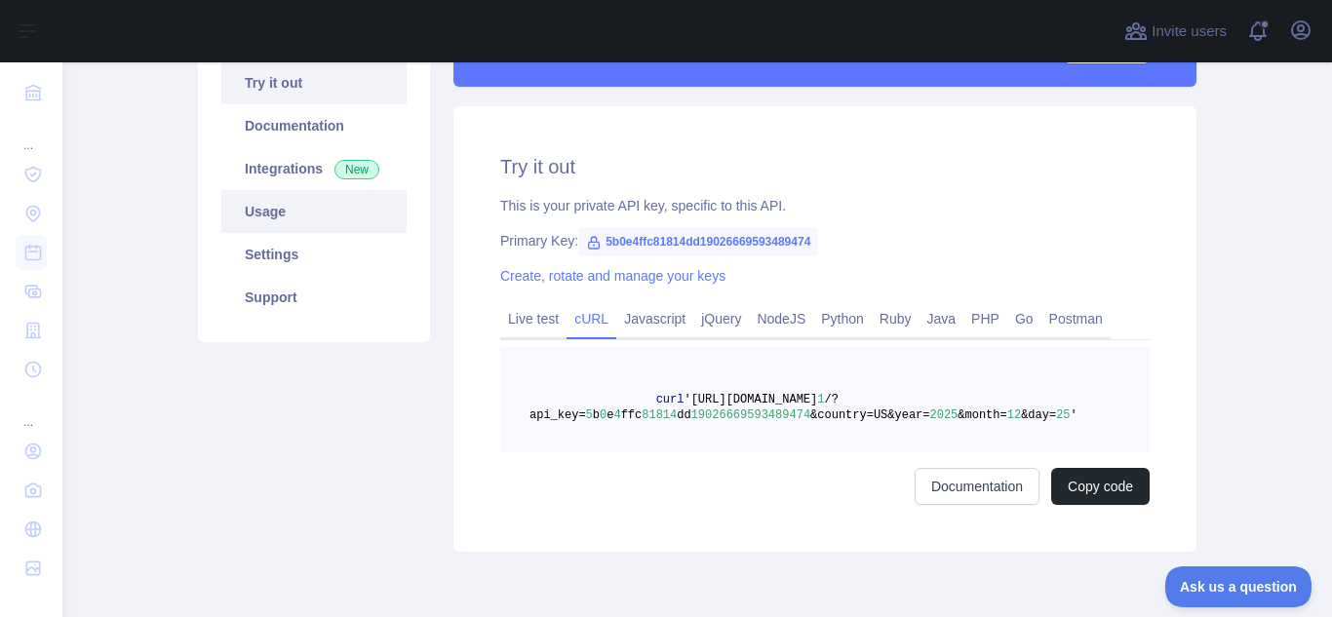
click at [318, 215] on link "Usage" at bounding box center [313, 211] width 185 height 43
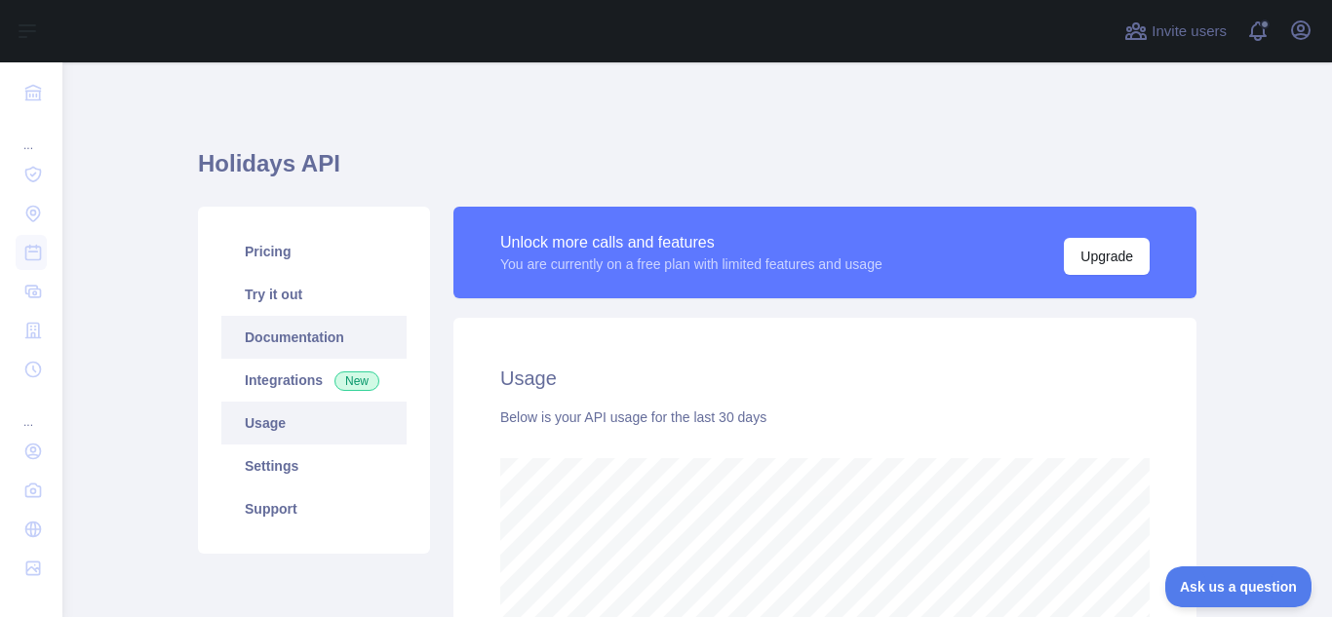
click at [304, 325] on link "Documentation" at bounding box center [313, 337] width 185 height 43
